Goal: Task Accomplishment & Management: Use online tool/utility

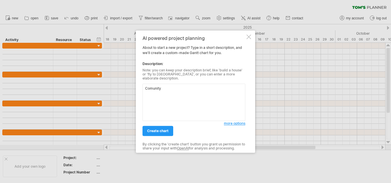
click at [217, 89] on textarea "Comunity" at bounding box center [193, 102] width 103 height 37
click at [151, 88] on textarea "Comunity" at bounding box center [193, 102] width 103 height 37
click at [190, 101] on textarea "Community" at bounding box center [193, 102] width 103 height 37
type textarea "Community Planning"
click at [169, 131] on link "create chart" at bounding box center [157, 131] width 31 height 10
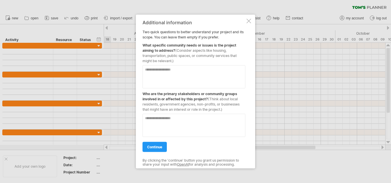
click at [248, 21] on div at bounding box center [248, 21] width 5 height 5
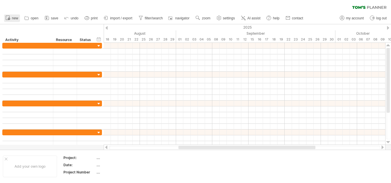
click at [15, 19] on span "new" at bounding box center [15, 18] width 6 height 4
click at [115, 19] on span "import / export" at bounding box center [121, 18] width 22 height 4
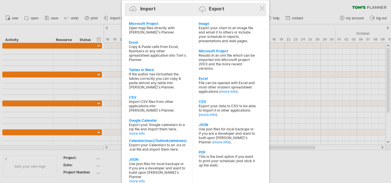
click at [258, 8] on div "Import Export" at bounding box center [195, 10] width 139 height 9
click at [265, 9] on div "Import Export" at bounding box center [195, 9] width 139 height 13
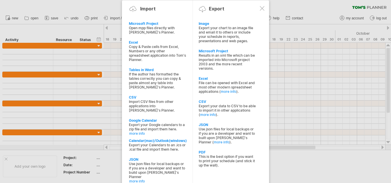
click at [262, 10] on div at bounding box center [262, 8] width 5 height 5
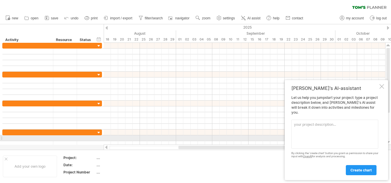
click at [317, 140] on textarea at bounding box center [334, 134] width 87 height 29
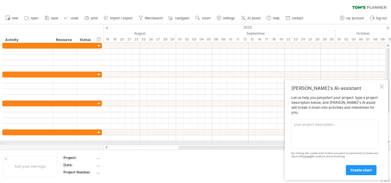
paste textarea "1. PLANNING (PERENCANAAN) 1 Kick-off Meeting & Goal Setting a Undangan anggota …"
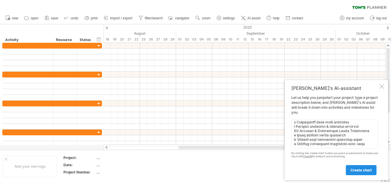
scroll to position [602, 0]
type textarea "1. PLANNING (PERENCANAAN) 1 Kick-off Meeting & Goal Setting a Undangan anggota …"
click at [360, 167] on link "create chart" at bounding box center [361, 170] width 31 height 10
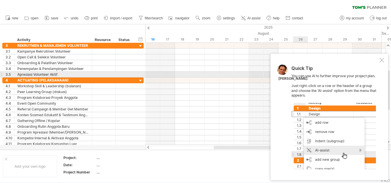
drag, startPoint x: 384, startPoint y: 61, endPoint x: 349, endPoint y: 138, distance: 84.2
click at [366, 111] on div "Quick Tip You can use AI to further improve your project plan. Just right-click…" at bounding box center [329, 117] width 118 height 127
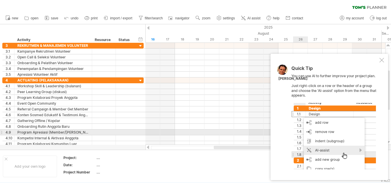
click at [352, 133] on div at bounding box center [333, 136] width 85 height 67
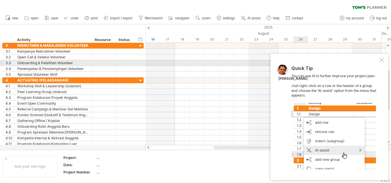
click at [383, 62] on div at bounding box center [381, 60] width 5 height 5
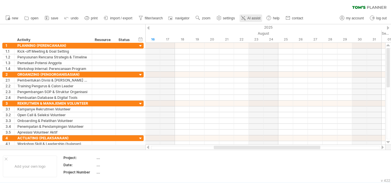
click at [254, 19] on span "AI assist" at bounding box center [253, 18] width 13 height 4
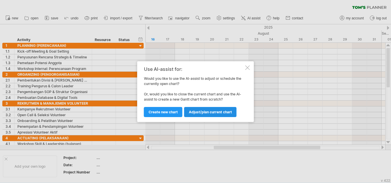
click at [212, 113] on span "Adjust/plan current chart" at bounding box center [210, 112] width 43 height 4
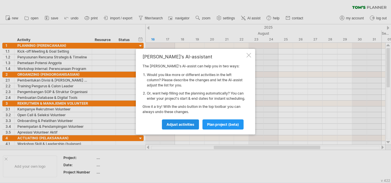
click at [192, 127] on span "Adjust activities" at bounding box center [180, 124] width 28 height 4
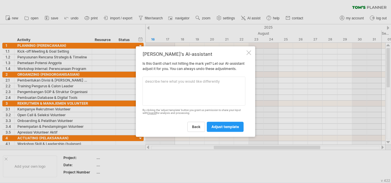
click at [198, 103] on textarea at bounding box center [193, 91] width 103 height 29
type textarea "buatkan juga isi waktu nya"
click at [229, 129] on span "adjust template" at bounding box center [225, 127] width 28 height 4
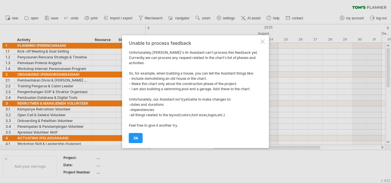
click at [132, 137] on link "ok" at bounding box center [136, 138] width 14 height 10
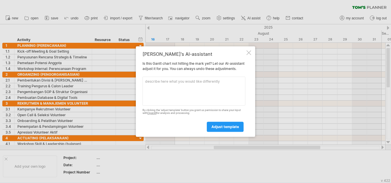
click at [247, 51] on div at bounding box center [248, 52] width 5 height 5
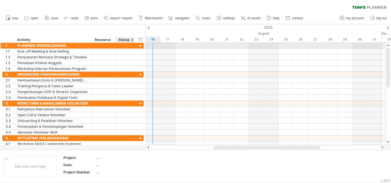
click at [139, 46] on div at bounding box center [141, 46] width 6 height 6
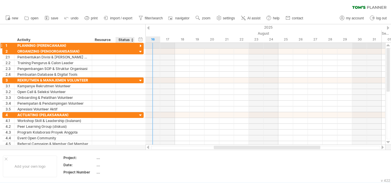
click at [140, 46] on div at bounding box center [141, 46] width 6 height 6
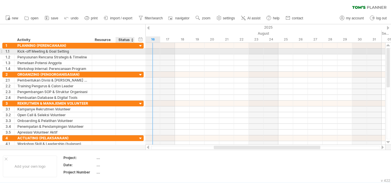
click at [136, 53] on div "**********" at bounding box center [72, 52] width 141 height 6
click at [136, 53] on div "**********" at bounding box center [72, 51] width 141 height 6
click at [182, 52] on div at bounding box center [265, 51] width 240 height 6
click at [170, 52] on div at bounding box center [265, 52] width 240 height 6
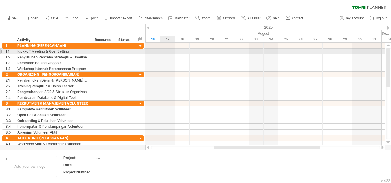
click at [170, 52] on div at bounding box center [265, 52] width 240 height 6
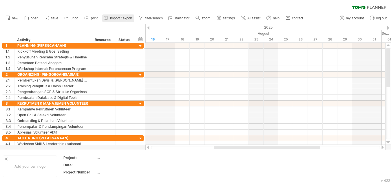
click at [123, 17] on span "import / export" at bounding box center [121, 18] width 22 height 4
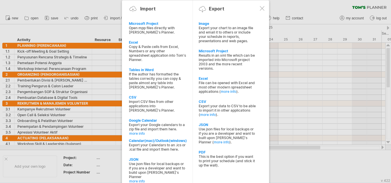
click at [317, 11] on div at bounding box center [195, 91] width 391 height 183
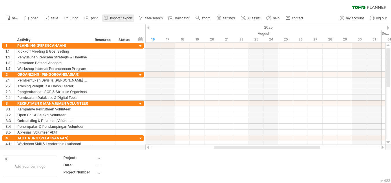
click at [118, 17] on span "import / export" at bounding box center [121, 18] width 22 height 4
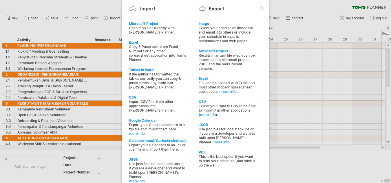
click at [308, 11] on div at bounding box center [195, 91] width 391 height 183
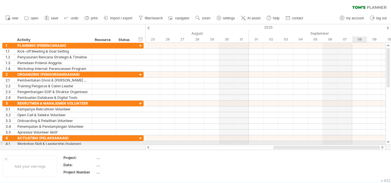
drag, startPoint x: 225, startPoint y: 148, endPoint x: 357, endPoint y: 142, distance: 131.8
click at [357, 142] on div "Trying to reach [DOMAIN_NAME] Connected again... 0% clear filter new 1" at bounding box center [195, 91] width 391 height 183
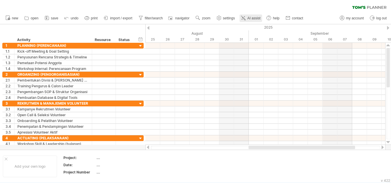
click at [253, 20] on span "AI assist" at bounding box center [253, 18] width 13 height 4
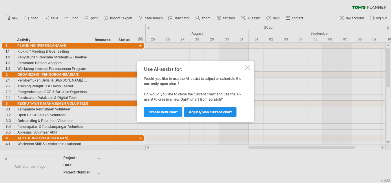
click at [201, 112] on span "Adjust/plan current chart" at bounding box center [210, 112] width 43 height 4
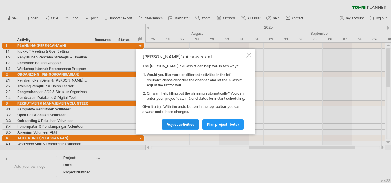
click at [193, 129] on link "Adjust activities" at bounding box center [180, 125] width 37 height 10
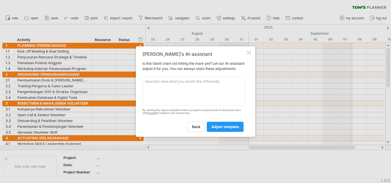
click at [192, 97] on textarea at bounding box center [193, 91] width 103 height 29
type textarea "atur juga waktu pelaksanaan yang ideal"
click at [217, 128] on span "adjust template" at bounding box center [225, 127] width 28 height 4
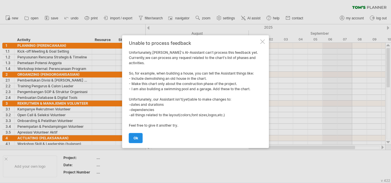
click at [135, 136] on span "ok" at bounding box center [135, 138] width 5 height 4
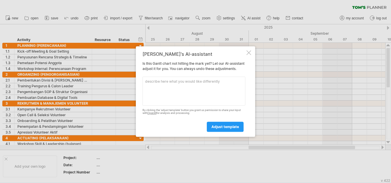
drag, startPoint x: 154, startPoint y: 60, endPoint x: 175, endPoint y: 63, distance: 21.9
click at [172, 62] on div "[PERSON_NAME]'s AI-assistant Is this [PERSON_NAME] chart not hitting the mark y…" at bounding box center [193, 92] width 103 height 80
click at [249, 50] on div at bounding box center [248, 52] width 5 height 5
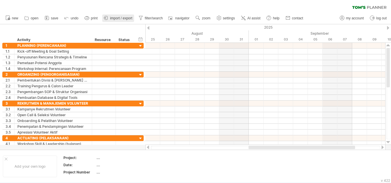
click at [126, 16] on link "import / export" at bounding box center [118, 18] width 32 height 8
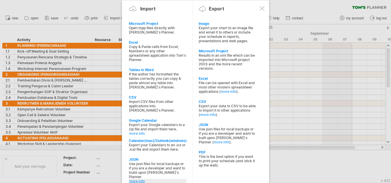
click at [142, 179] on link "more info" at bounding box center [157, 181] width 57 height 4
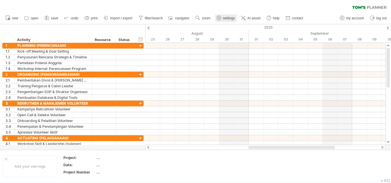
click at [226, 19] on span "settings" at bounding box center [229, 18] width 12 height 4
select select "*"
select select "**"
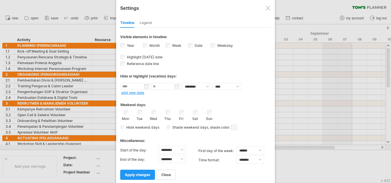
click at [177, 45] on label "Week visibility of weeknumbers Currently there is not enough space horizontally…" at bounding box center [176, 45] width 10 height 4
click at [142, 113] on div "Tue" at bounding box center [139, 115] width 7 height 11
click at [153, 177] on link "apply changes" at bounding box center [137, 175] width 35 height 10
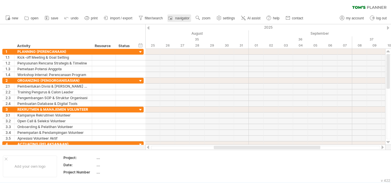
click at [173, 19] on div at bounding box center [171, 18] width 6 height 6
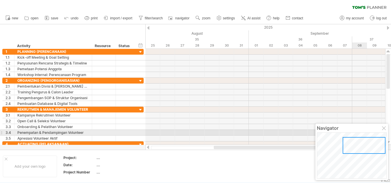
click at [386, 130] on div at bounding box center [384, 129] width 5 height 5
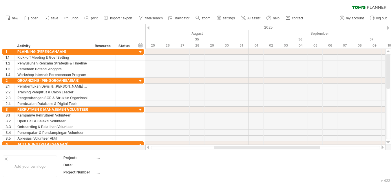
click at [249, 18] on span "AI assist" at bounding box center [253, 18] width 13 height 4
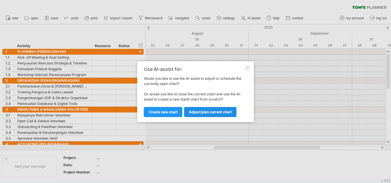
click at [201, 113] on span "Adjust/plan current chart" at bounding box center [210, 112] width 43 height 4
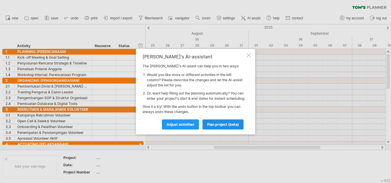
click at [216, 127] on span "plan project (beta)" at bounding box center [223, 124] width 32 height 4
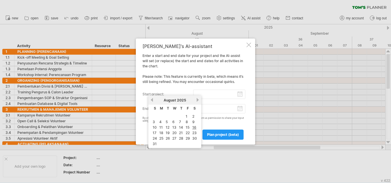
click at [240, 95] on input "start project:" at bounding box center [219, 94] width 52 height 9
drag, startPoint x: 194, startPoint y: 127, endPoint x: 155, endPoint y: 130, distance: 39.2
click at [157, 130] on table "S M T W T F S 1 2 3 4 5 6 7 8 9 10 11 12 13 14 15 16 17 18 19 20 21 22 23 24 25…" at bounding box center [174, 126] width 47 height 42
click at [153, 133] on link "17" at bounding box center [154, 133] width 5 height 6
type input "********"
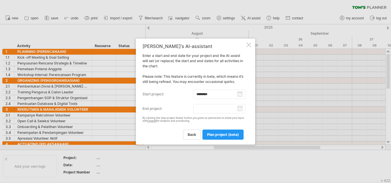
click at [240, 109] on input "end project:" at bounding box center [219, 108] width 52 height 9
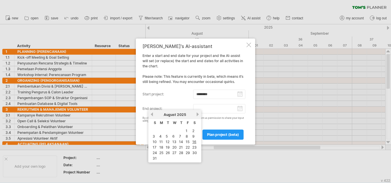
click at [195, 114] on div "[DATE]" at bounding box center [175, 115] width 42 height 4
click at [197, 114] on link "next" at bounding box center [197, 114] width 4 height 4
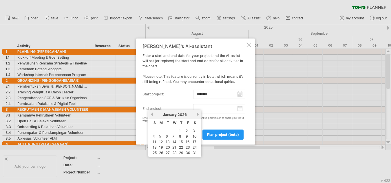
click at [197, 114] on link "next" at bounding box center [197, 114] width 4 height 4
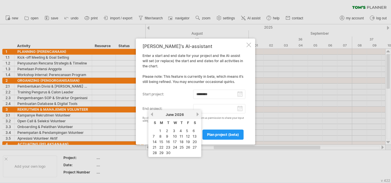
click at [197, 114] on link "next" at bounding box center [197, 114] width 4 height 4
click at [160, 147] on link "17" at bounding box center [161, 148] width 5 height 6
type input "********"
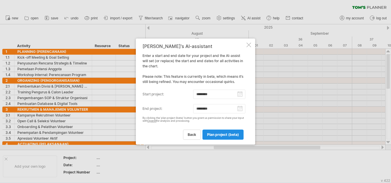
click at [218, 135] on span "plan project (beta)" at bounding box center [223, 135] width 32 height 4
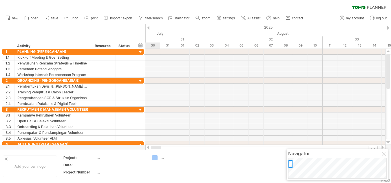
drag, startPoint x: 162, startPoint y: 146, endPoint x: 155, endPoint y: 151, distance: 8.0
click at [155, 151] on div "Trying to reach [DOMAIN_NAME] Connected again... 0% clear filter new 1" at bounding box center [195, 91] width 391 height 183
click at [111, 17] on span "import / export" at bounding box center [121, 18] width 22 height 4
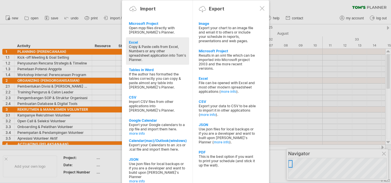
click at [143, 44] on div "Excel" at bounding box center [157, 42] width 57 height 4
type textarea "**********"
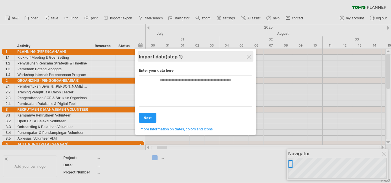
click at [252, 57] on div "Import data (step 1)" at bounding box center [195, 56] width 113 height 10
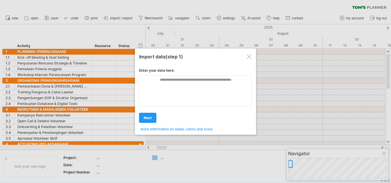
click at [250, 55] on div at bounding box center [249, 56] width 5 height 5
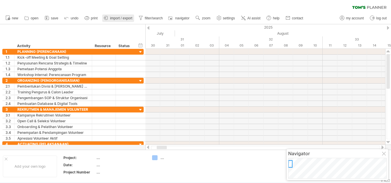
click at [127, 18] on span "import / export" at bounding box center [121, 18] width 22 height 4
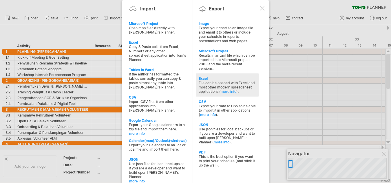
click at [217, 80] on div "Excel" at bounding box center [227, 78] width 57 height 4
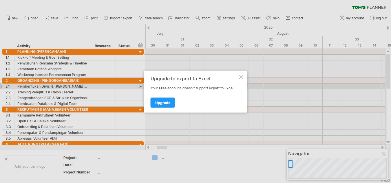
drag, startPoint x: 167, startPoint y: 102, endPoint x: 231, endPoint y: 88, distance: 65.6
click at [231, 88] on div "Upgrade to export to Excel Your Free account, doesn't support export to Excel. …" at bounding box center [194, 92] width 87 height 32
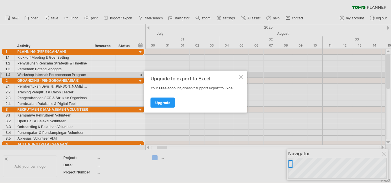
click at [242, 77] on div at bounding box center [241, 77] width 5 height 5
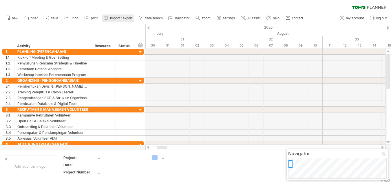
click at [124, 17] on span "import / export" at bounding box center [121, 18] width 22 height 4
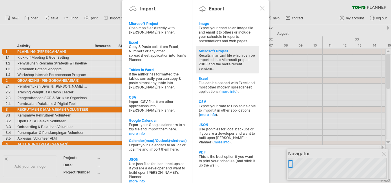
click at [224, 60] on div "Results in an xml file which can be imported into Microsoft project 2003 and th…" at bounding box center [227, 61] width 57 height 17
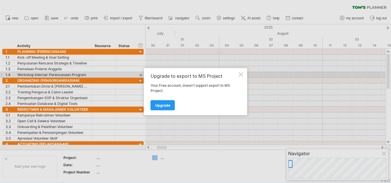
click at [240, 75] on div at bounding box center [241, 74] width 5 height 5
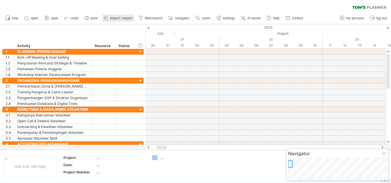
click at [131, 17] on span "import / export" at bounding box center [121, 18] width 22 height 4
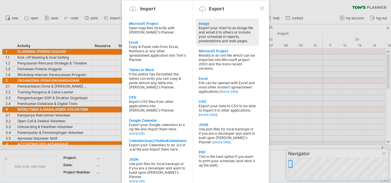
click at [210, 33] on div "Export your chart to an image file and email it to others or include your sched…" at bounding box center [227, 34] width 57 height 17
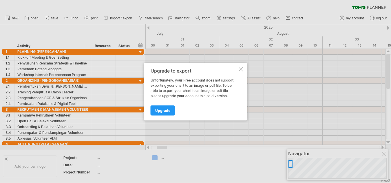
click at [240, 69] on div at bounding box center [241, 69] width 5 height 5
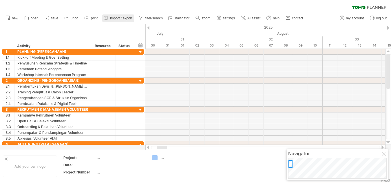
click at [128, 17] on span "import / export" at bounding box center [121, 18] width 22 height 4
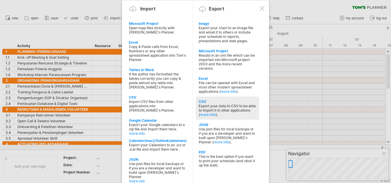
click at [210, 101] on div "CSV" at bounding box center [227, 102] width 57 height 4
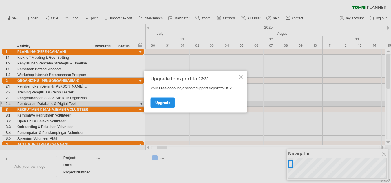
click at [170, 103] on link "Upgrade" at bounding box center [163, 103] width 24 height 10
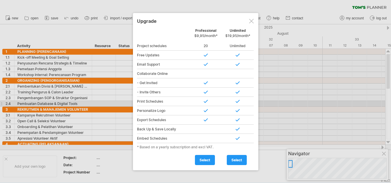
click at [251, 20] on div at bounding box center [251, 21] width 5 height 5
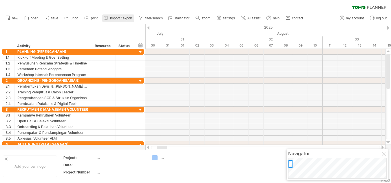
click at [128, 18] on span "import / export" at bounding box center [121, 18] width 22 height 4
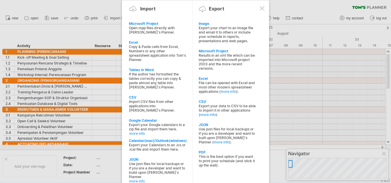
click at [260, 8] on div at bounding box center [262, 8] width 5 height 5
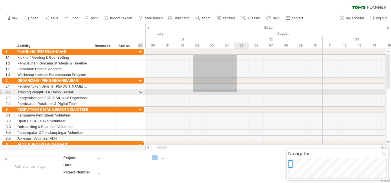
drag, startPoint x: 193, startPoint y: 55, endPoint x: 242, endPoint y: 102, distance: 67.6
click at [242, 102] on div at bounding box center [265, 98] width 240 height 98
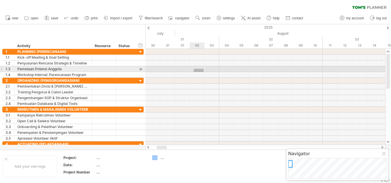
drag, startPoint x: 194, startPoint y: 69, endPoint x: 266, endPoint y: 95, distance: 77.0
click at [266, 95] on div at bounding box center [265, 98] width 240 height 98
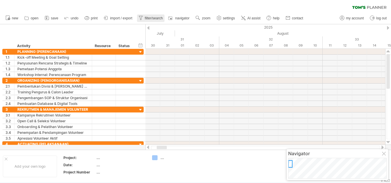
click at [155, 17] on span "filter/search" at bounding box center [154, 18] width 18 height 4
type input "**********"
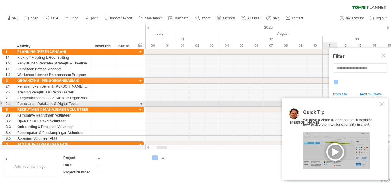
click at [382, 105] on div at bounding box center [381, 104] width 5 height 5
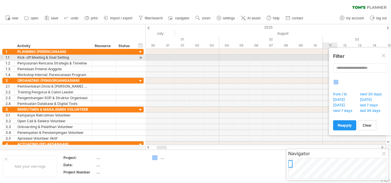
click at [382, 57] on div at bounding box center [384, 56] width 5 height 5
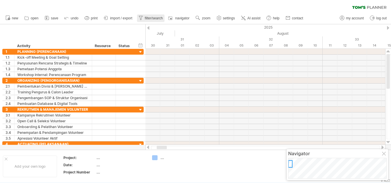
click at [149, 17] on span "filter/search" at bounding box center [154, 18] width 18 height 4
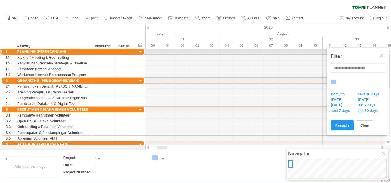
click at [382, 54] on div at bounding box center [381, 56] width 5 height 5
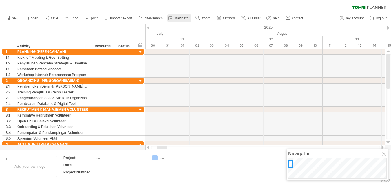
click at [180, 19] on span "navigator" at bounding box center [182, 18] width 14 height 4
click at [223, 18] on link "settings" at bounding box center [225, 18] width 21 height 8
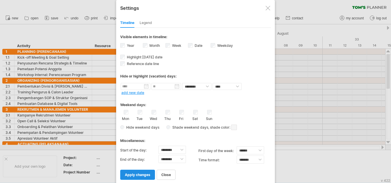
click at [143, 177] on link "apply changes" at bounding box center [137, 175] width 35 height 10
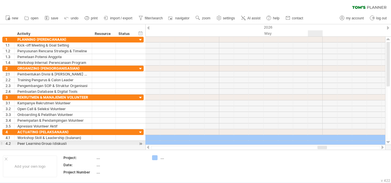
drag, startPoint x: 162, startPoint y: 147, endPoint x: 322, endPoint y: 143, distance: 160.7
click at [322, 143] on div "Trying to reach [DOMAIN_NAME] Connected again... 0% clear filter new 1" at bounding box center [195, 91] width 391 height 183
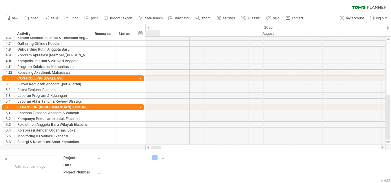
drag, startPoint x: 325, startPoint y: 147, endPoint x: 149, endPoint y: 148, distance: 176.0
click at [149, 148] on div at bounding box center [265, 148] width 240 height 6
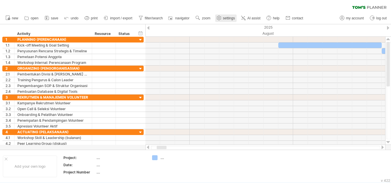
click at [229, 18] on span "settings" at bounding box center [229, 18] width 12 height 4
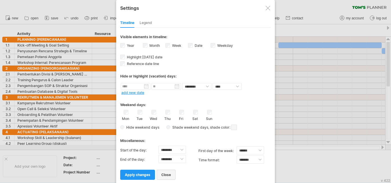
click at [170, 176] on span "close" at bounding box center [166, 175] width 10 height 4
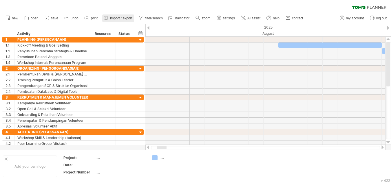
click at [120, 20] on link "import / export" at bounding box center [118, 18] width 32 height 8
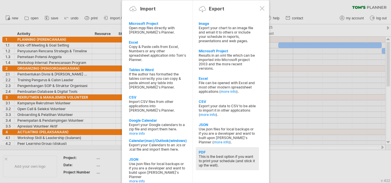
click at [214, 154] on div "PDF" at bounding box center [227, 152] width 57 height 4
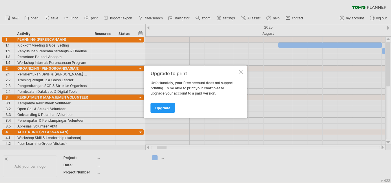
click at [241, 71] on div at bounding box center [241, 71] width 5 height 5
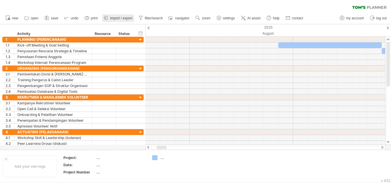
click at [131, 18] on span "import / export" at bounding box center [121, 18] width 22 height 4
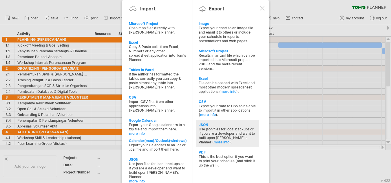
click at [223, 129] on div "Use json files for local backups or if you are a developer and want to built up…" at bounding box center [227, 135] width 57 height 17
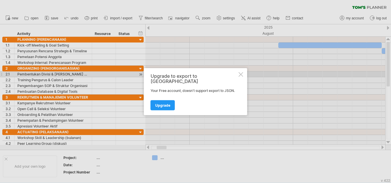
click at [242, 75] on div at bounding box center [241, 74] width 5 height 5
